Goal: Information Seeking & Learning: Learn about a topic

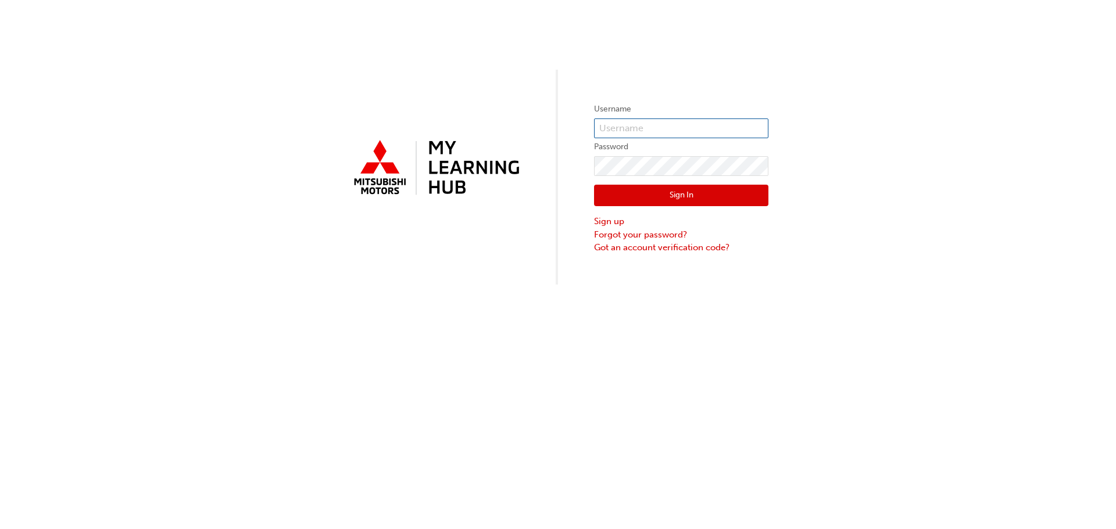
type input "0005588993"
click at [686, 192] on button "Sign In" at bounding box center [681, 196] width 174 height 22
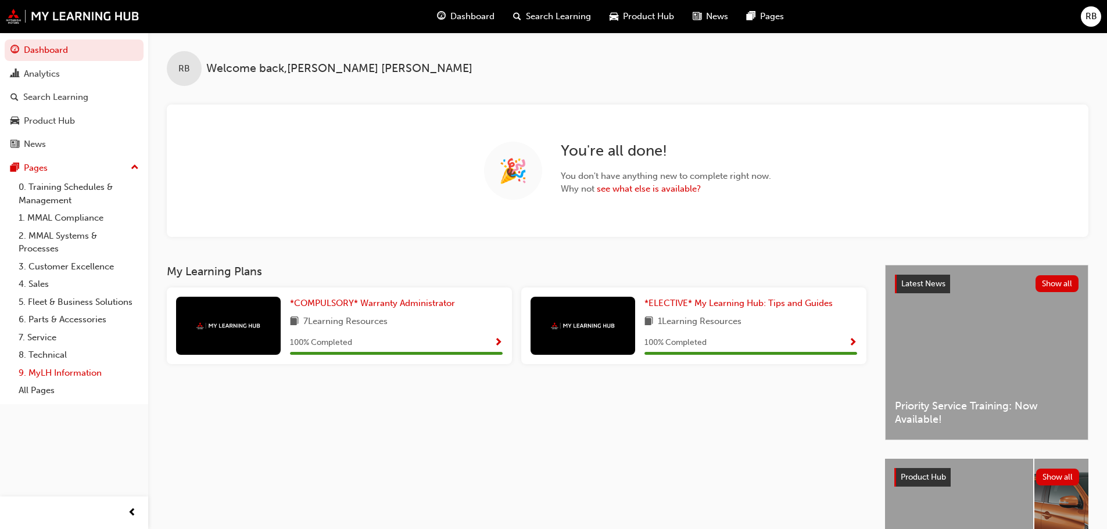
click at [56, 372] on link "9. MyLH Information" at bounding box center [79, 373] width 130 height 18
